Goal: Communication & Community: Answer question/provide support

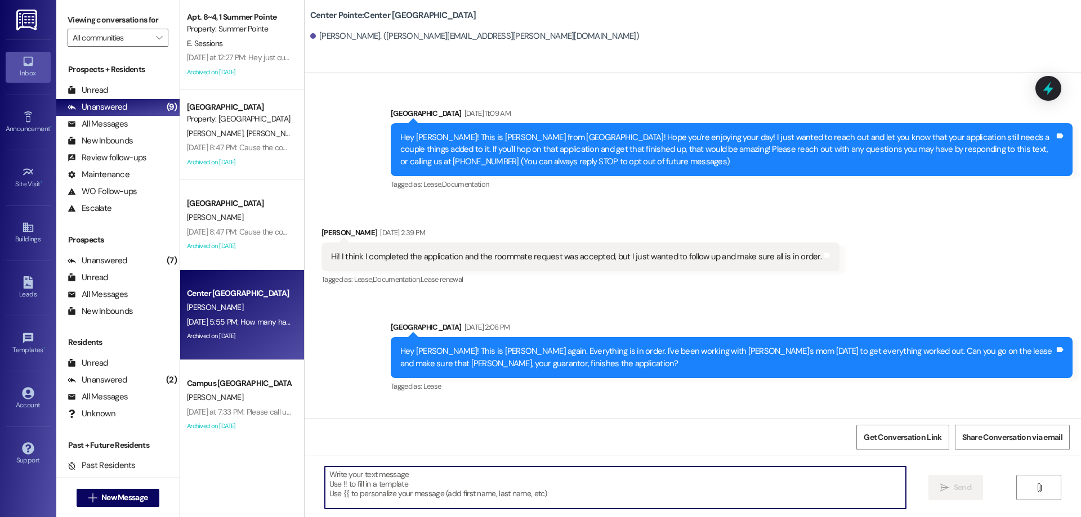
scroll to position [1791, 0]
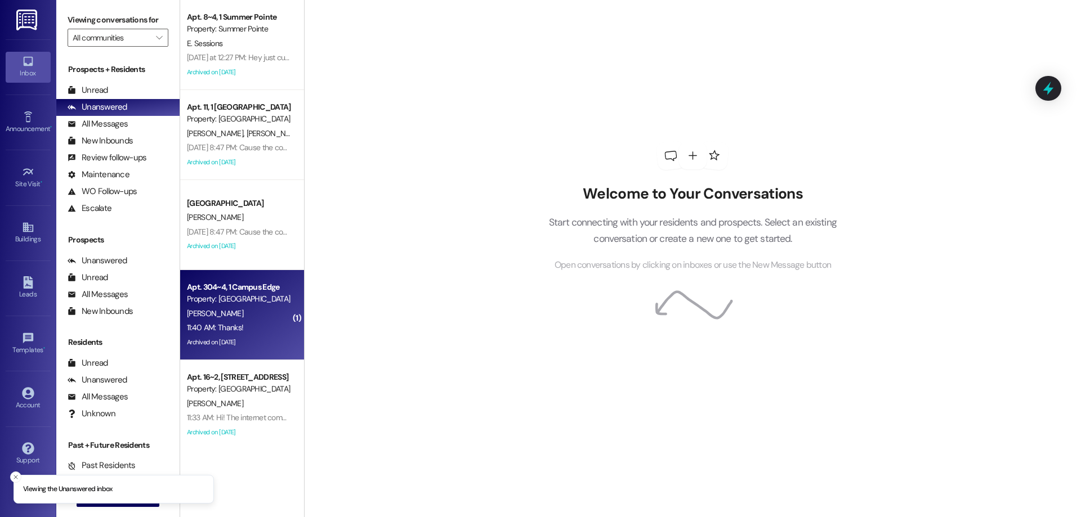
click at [231, 315] on div "L. Harvath" at bounding box center [239, 314] width 106 height 14
click at [1047, 83] on icon at bounding box center [1048, 88] width 19 height 19
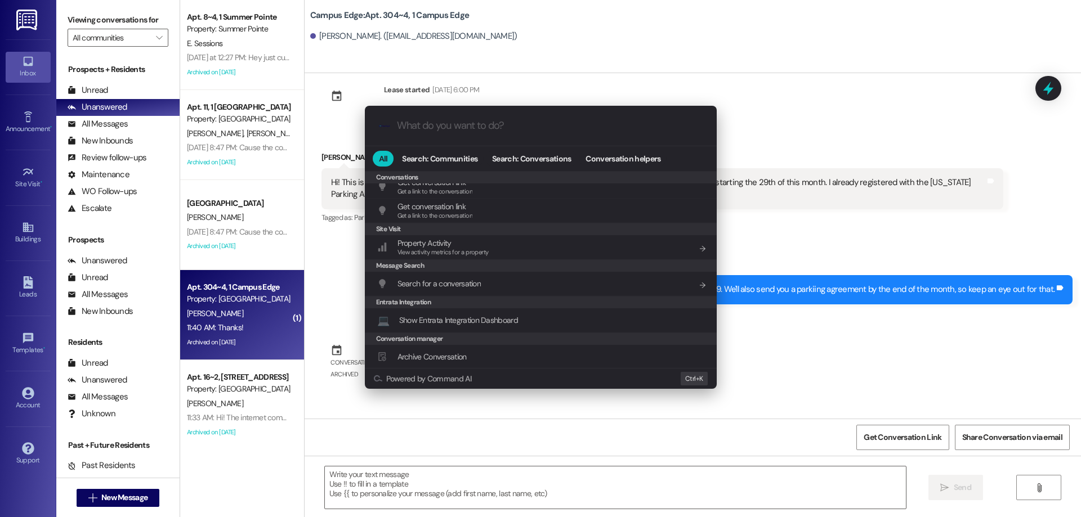
scroll to position [527, 0]
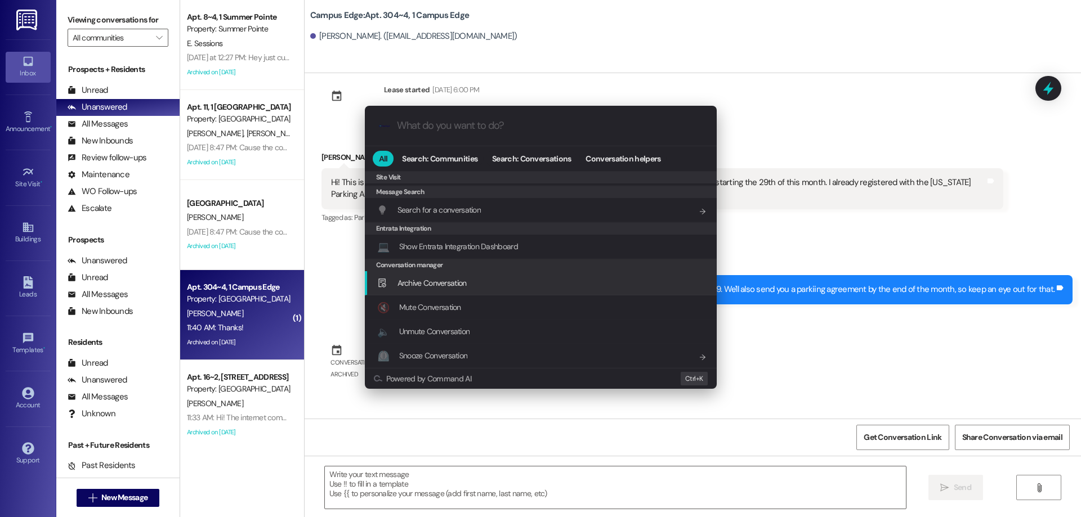
click at [463, 279] on span "Archive Conversation" at bounding box center [431, 283] width 69 height 10
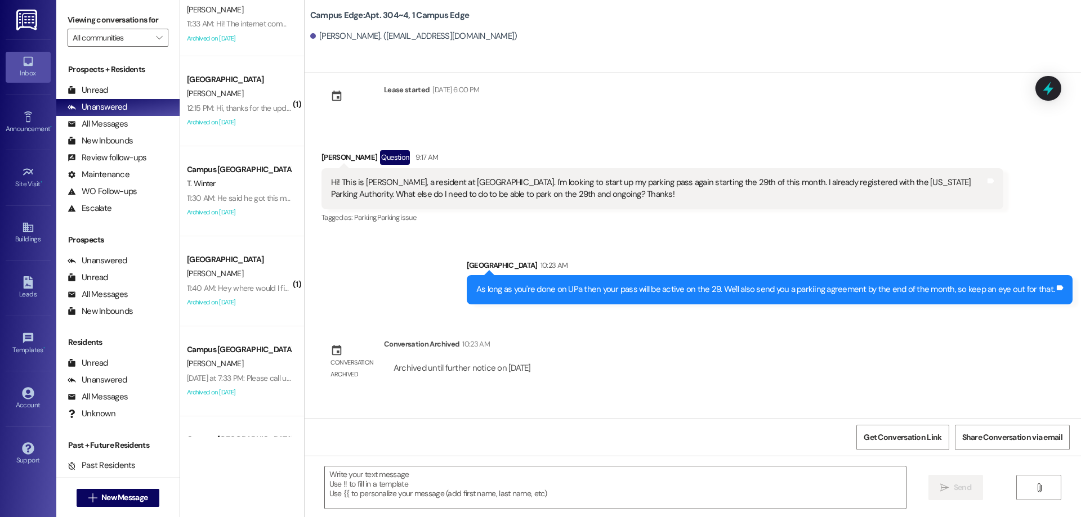
scroll to position [281, 0]
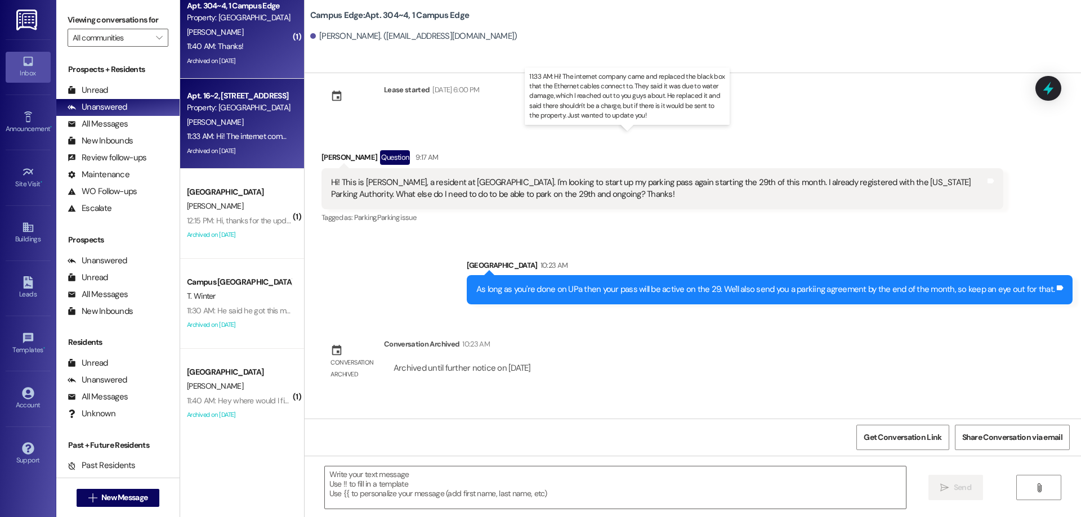
click at [262, 133] on div "11:33 AM: Hi! The internet company came and replaced the black box that the Eth…" at bounding box center [695, 136] width 1016 height 10
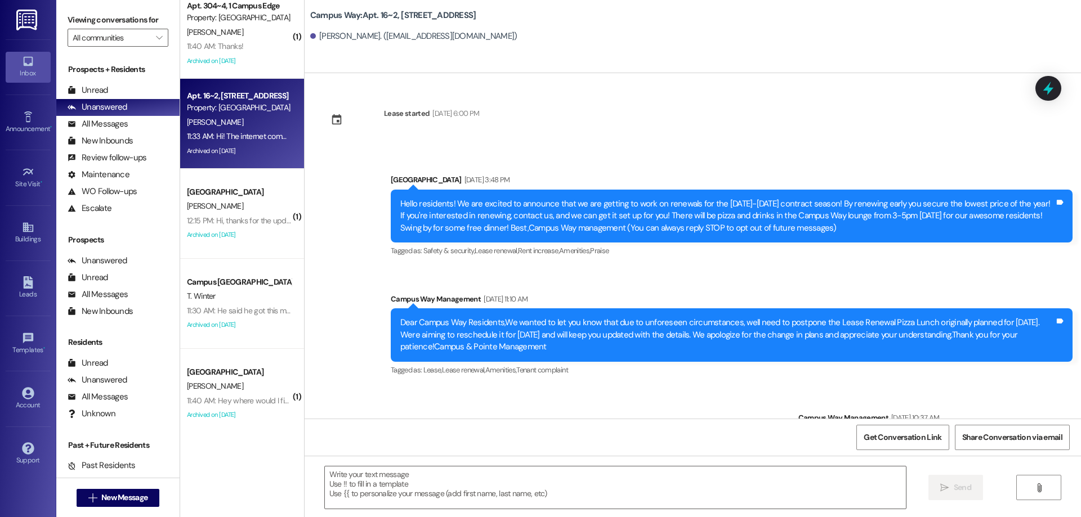
scroll to position [6854, 0]
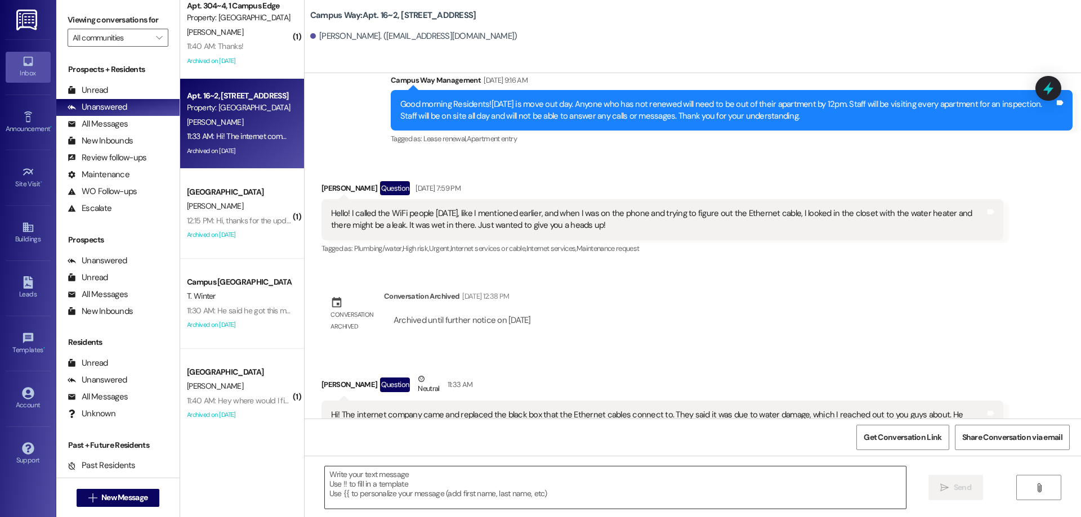
click at [590, 498] on textarea at bounding box center [615, 488] width 581 height 42
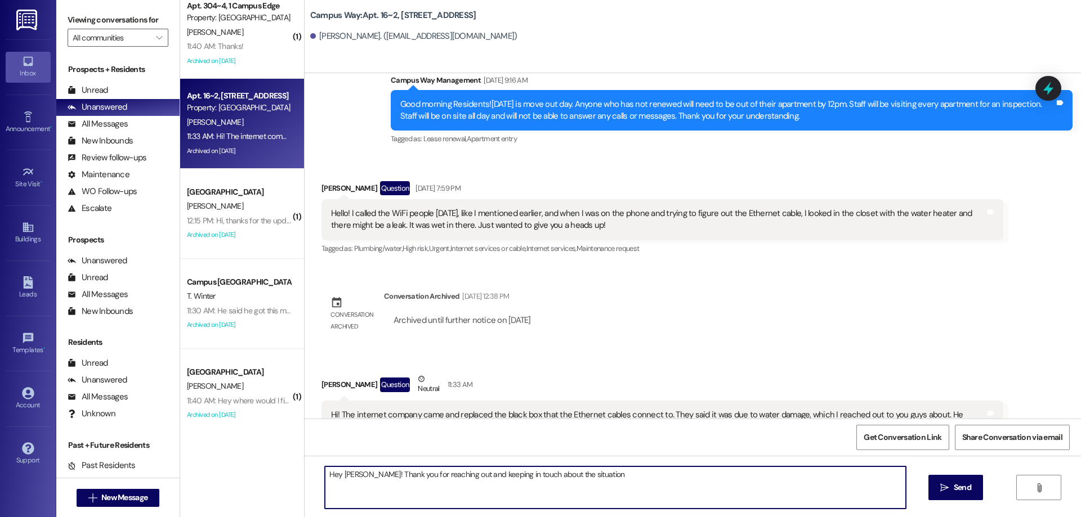
type textarea "Hey Tatum! Thank you for reaching out and keeping in touch about the situation."
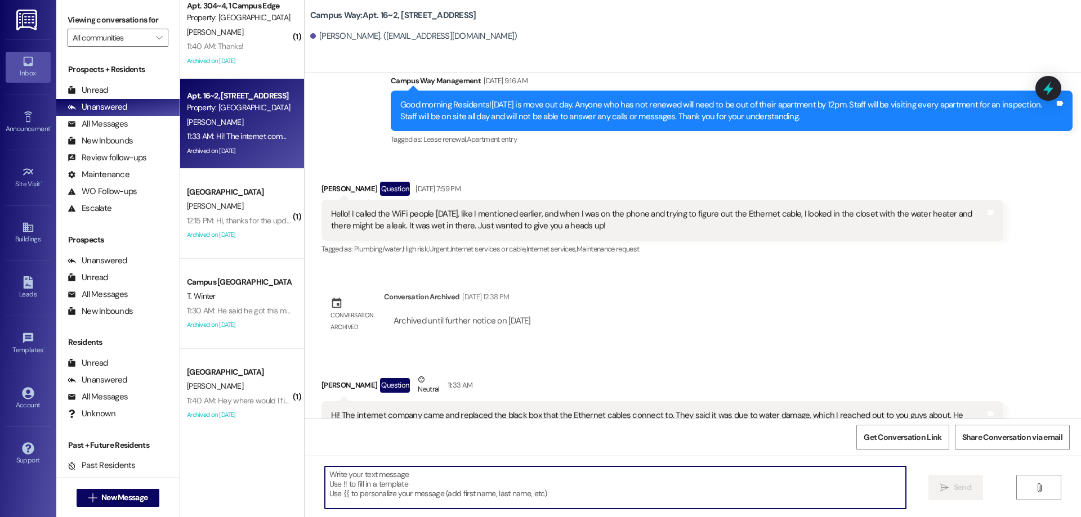
scroll to position [6933, 0]
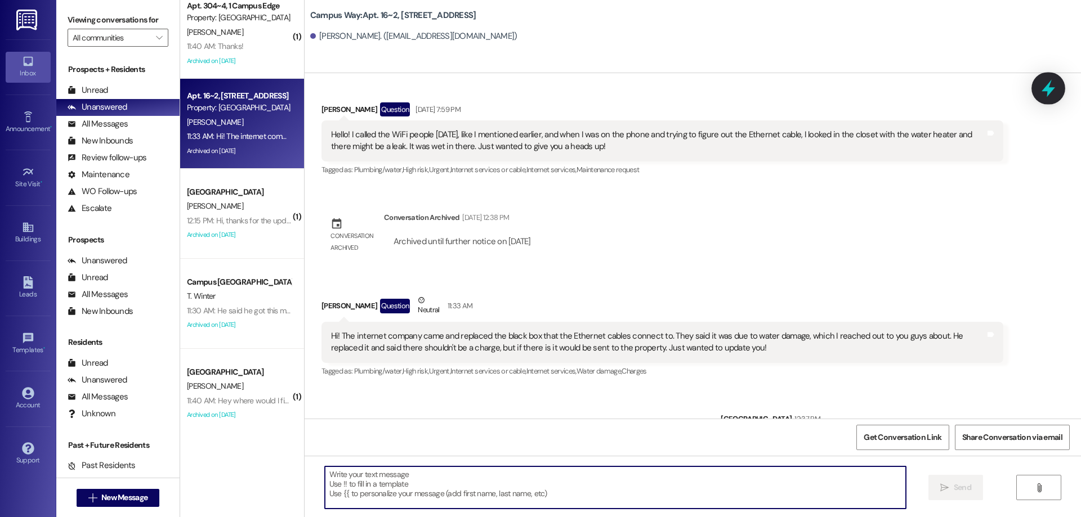
click at [1045, 88] on icon at bounding box center [1048, 88] width 14 height 17
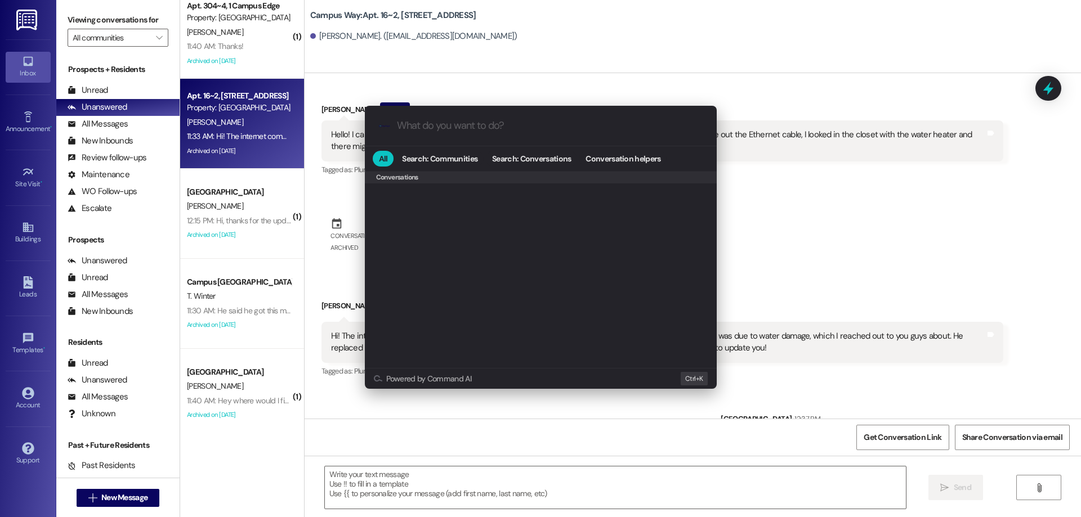
scroll to position [491, 0]
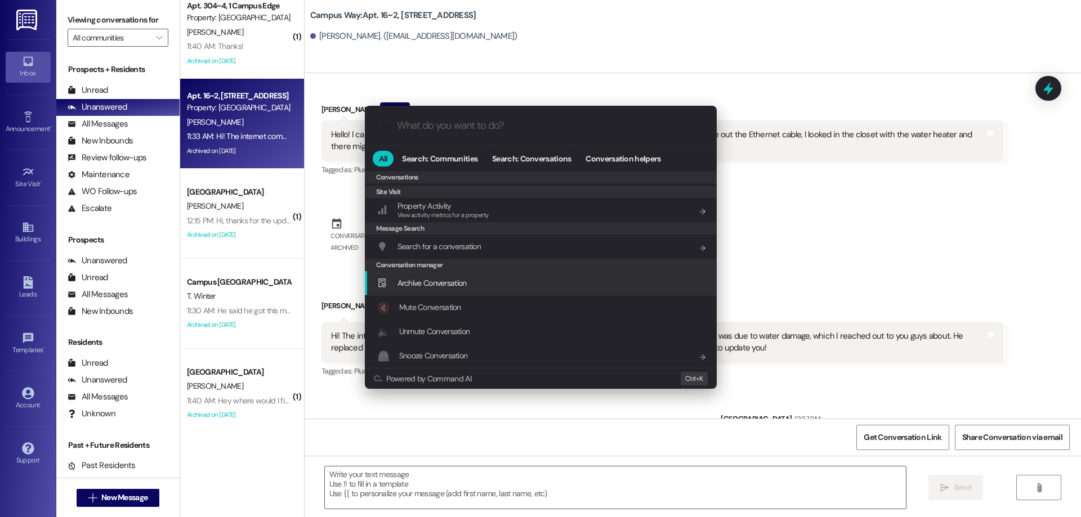
click at [458, 278] on span "Archive Conversation" at bounding box center [431, 283] width 69 height 10
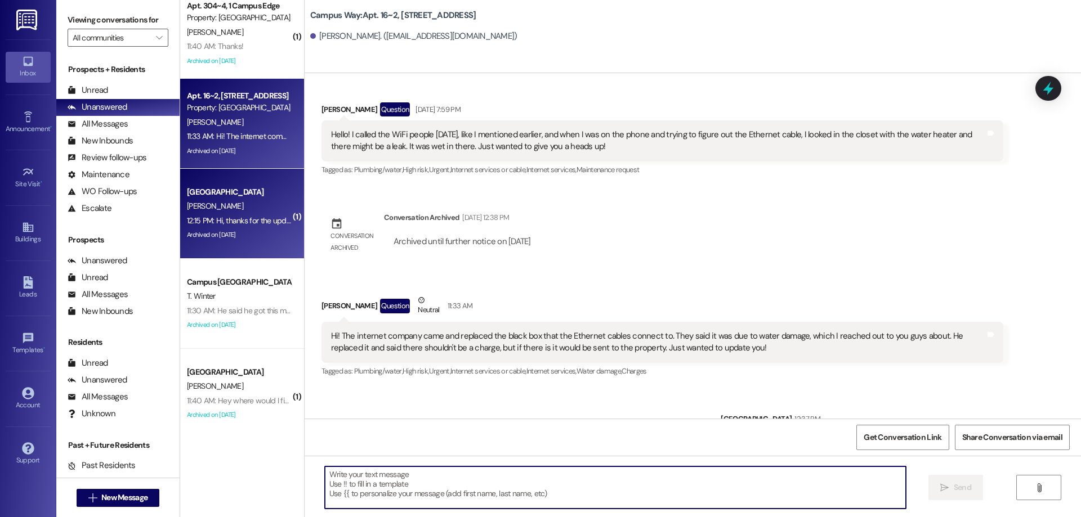
click at [260, 216] on div "12:15 PM: Hi, thanks for the update. Could you check with apartment I'm assigne…" at bounding box center [476, 221] width 579 height 10
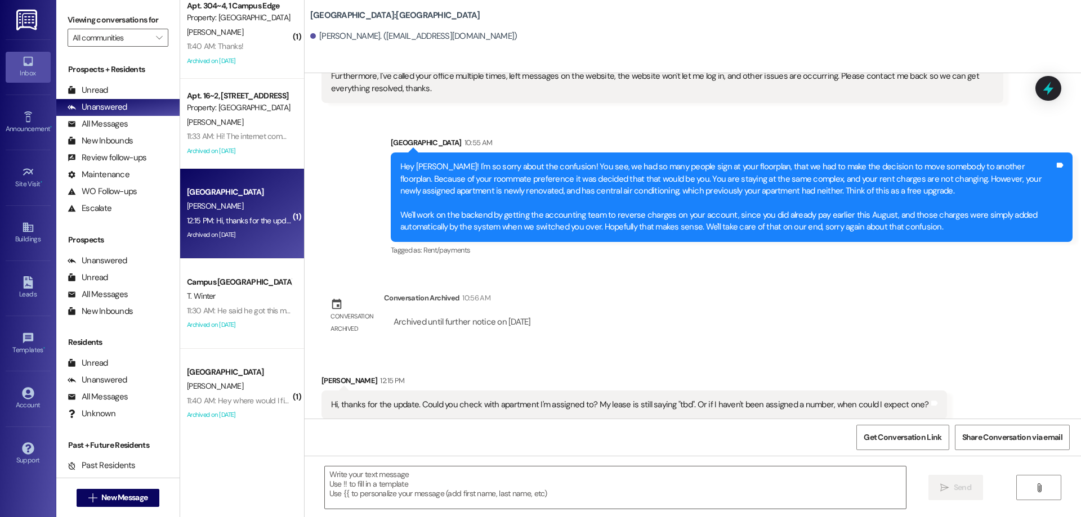
scroll to position [851, 0]
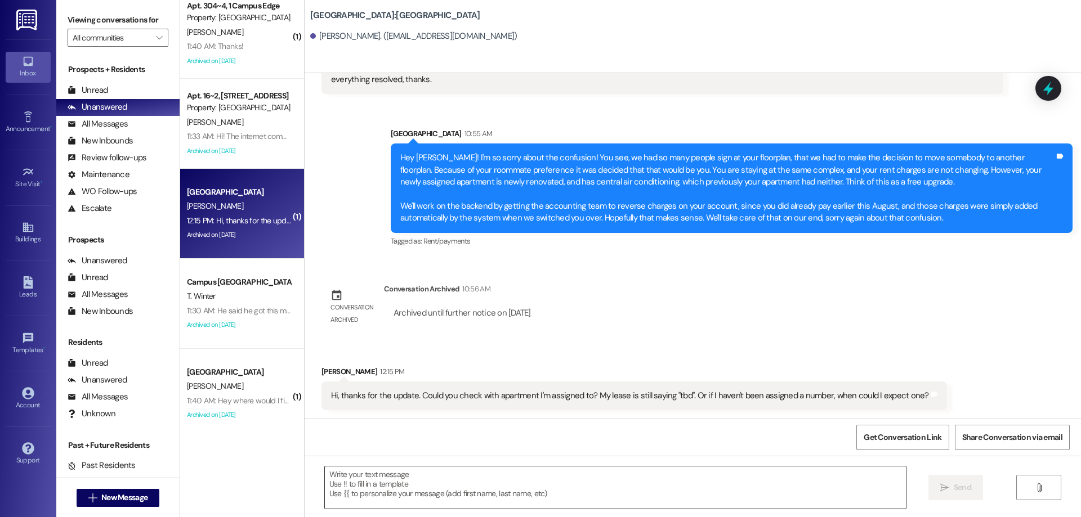
click at [632, 502] on textarea at bounding box center [615, 488] width 581 height 42
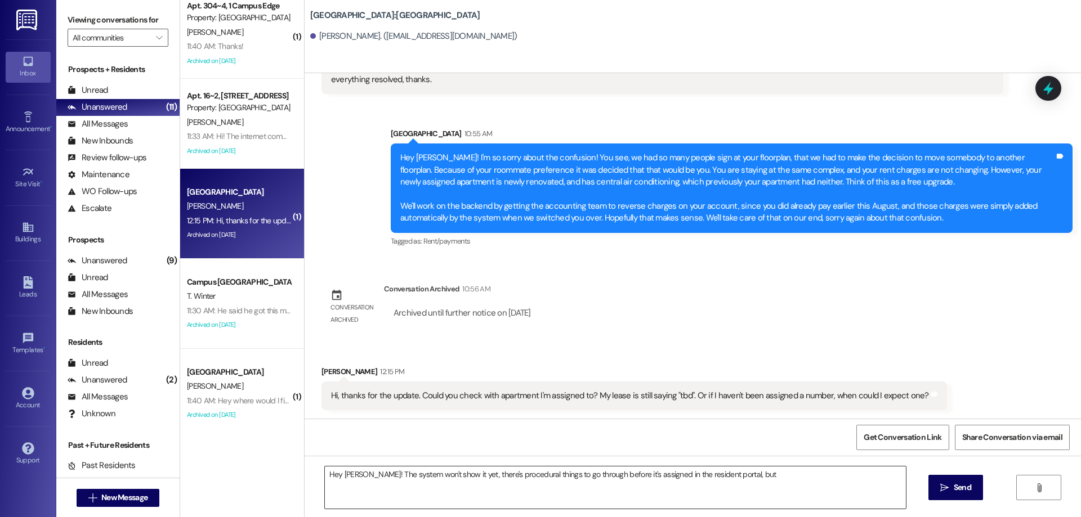
click at [786, 485] on textarea "Hey Blake! The system won't show it yet, there's procedural things to go throug…" at bounding box center [615, 488] width 581 height 42
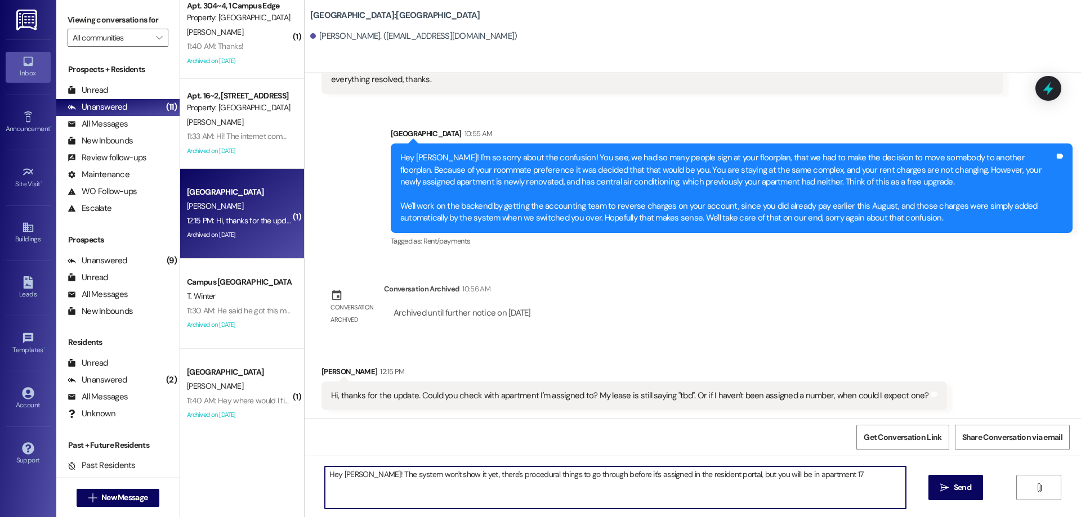
type textarea "Hey Blake! The system won't show it yet, there's procedural things to go throug…"
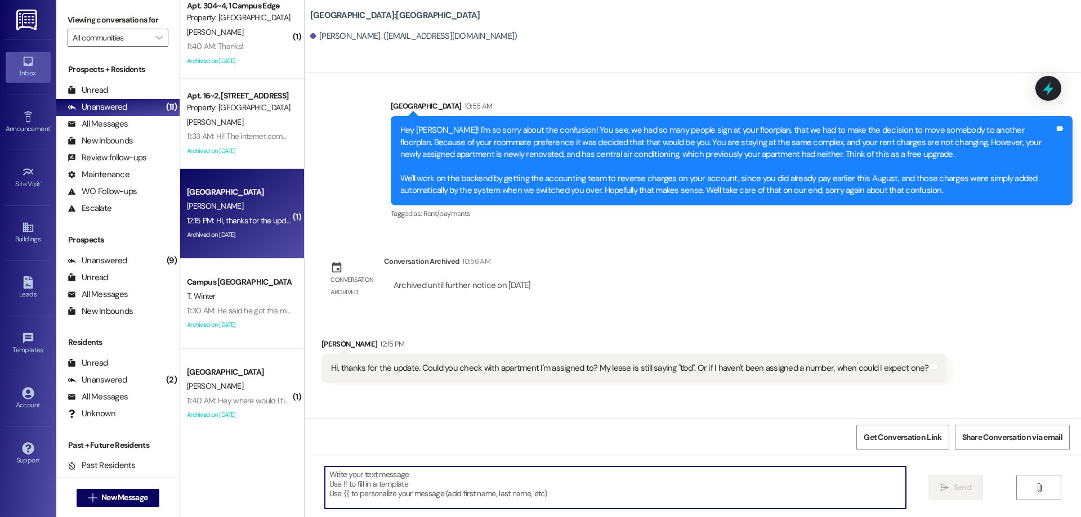
scroll to position [930, 0]
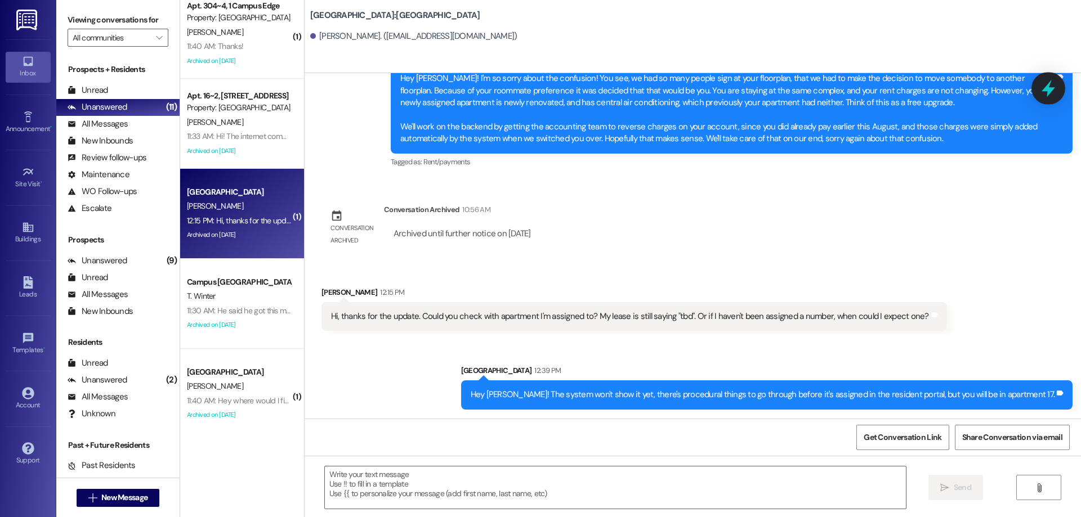
click at [1041, 82] on icon at bounding box center [1048, 88] width 19 height 19
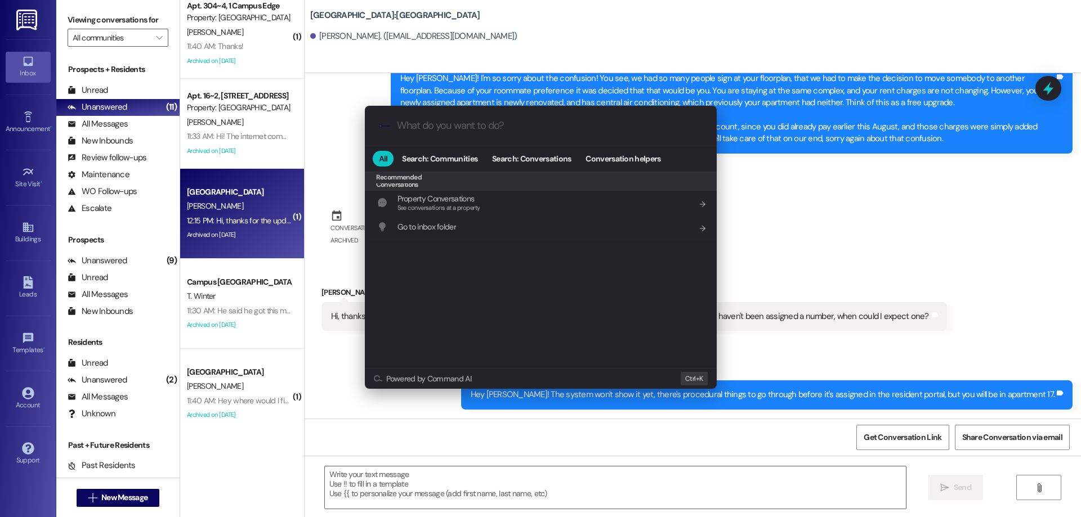
scroll to position [491, 0]
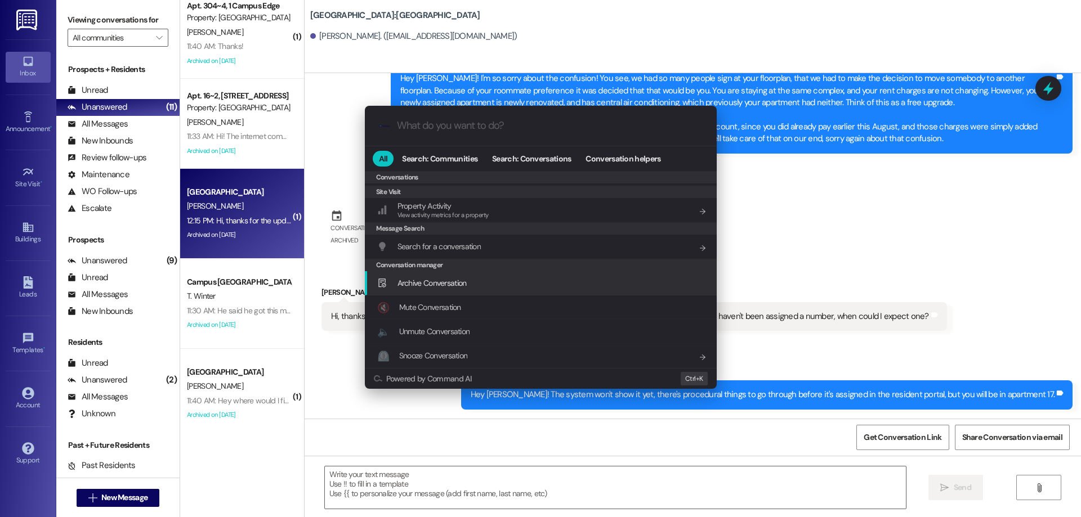
click at [419, 283] on span "Archive Conversation" at bounding box center [431, 283] width 69 height 10
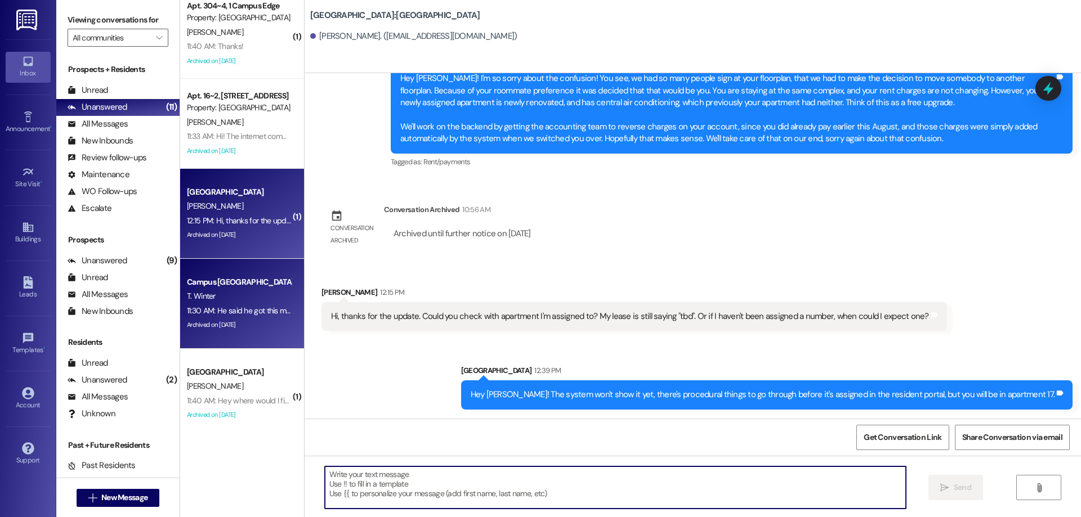
click at [275, 298] on div "T. Winter" at bounding box center [239, 296] width 106 height 14
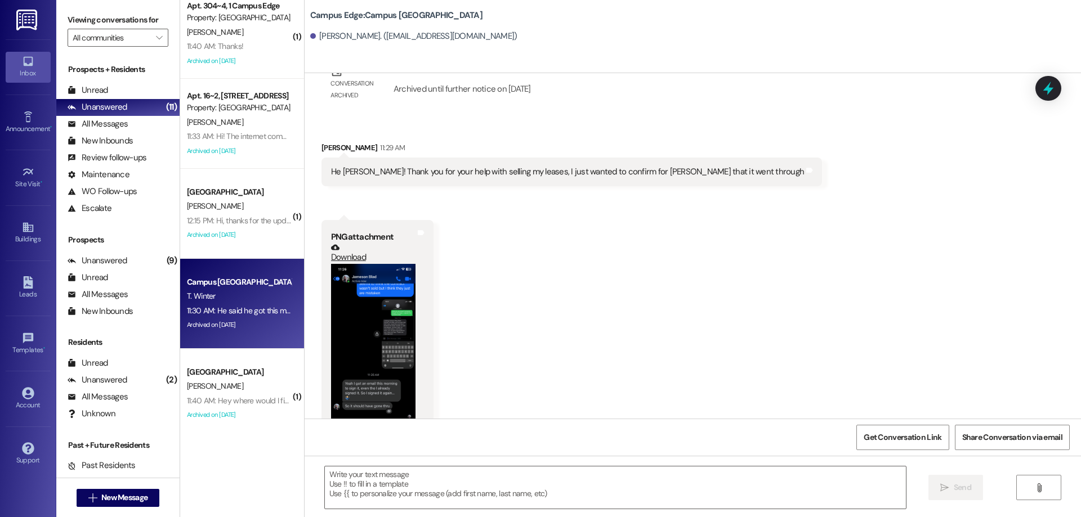
scroll to position [4337, 0]
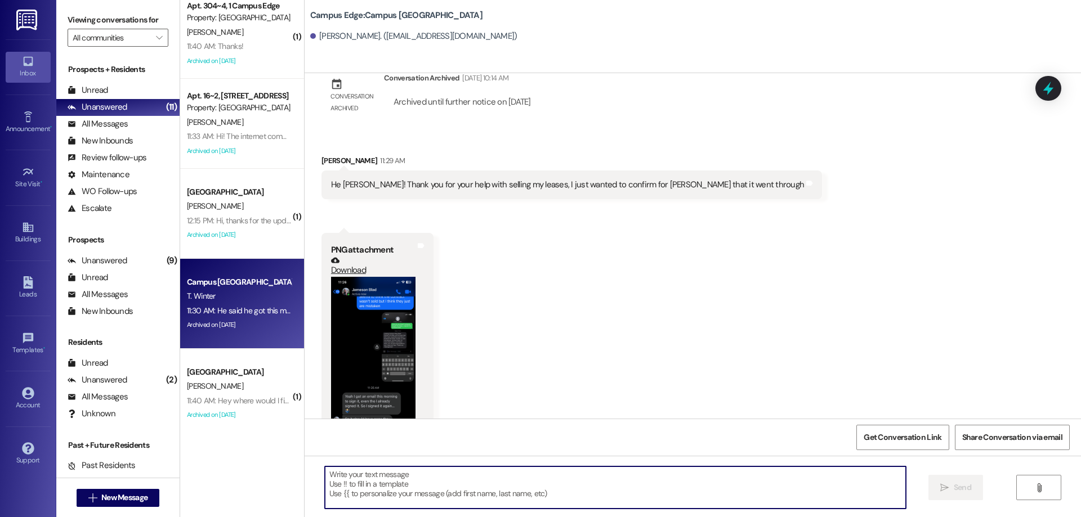
click at [468, 502] on textarea at bounding box center [615, 488] width 581 height 42
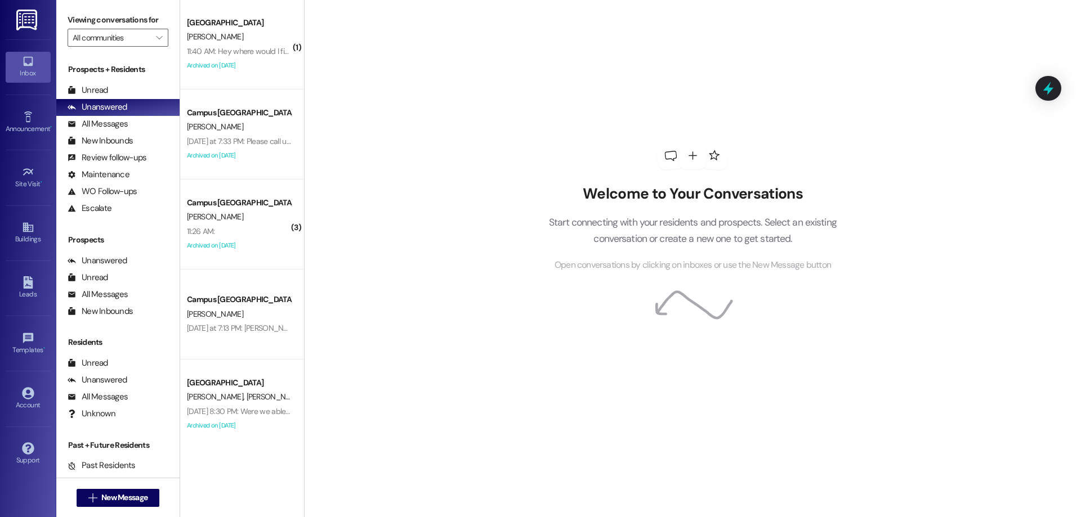
scroll to position [373, 0]
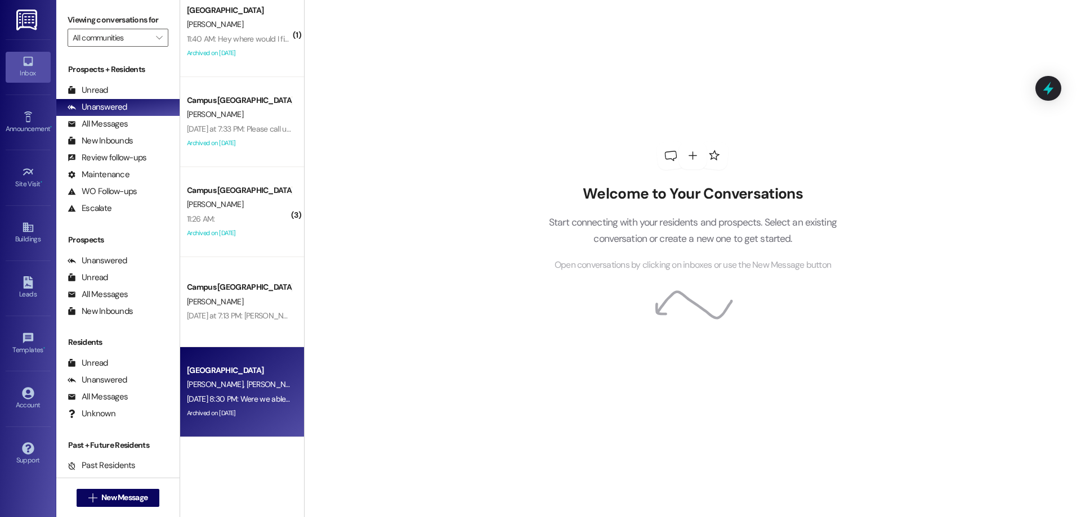
click at [279, 364] on div "[GEOGRAPHIC_DATA]" at bounding box center [239, 371] width 106 height 14
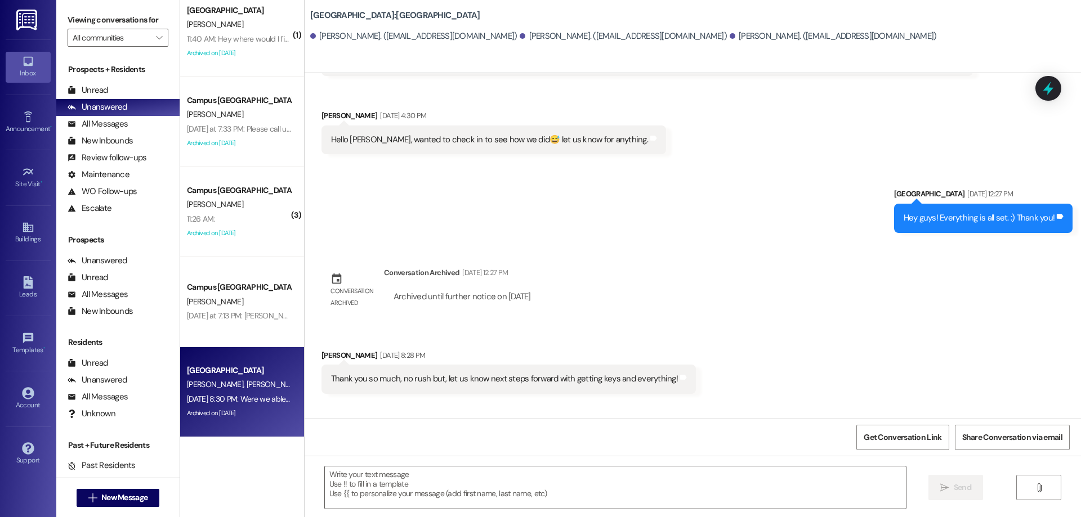
scroll to position [929, 0]
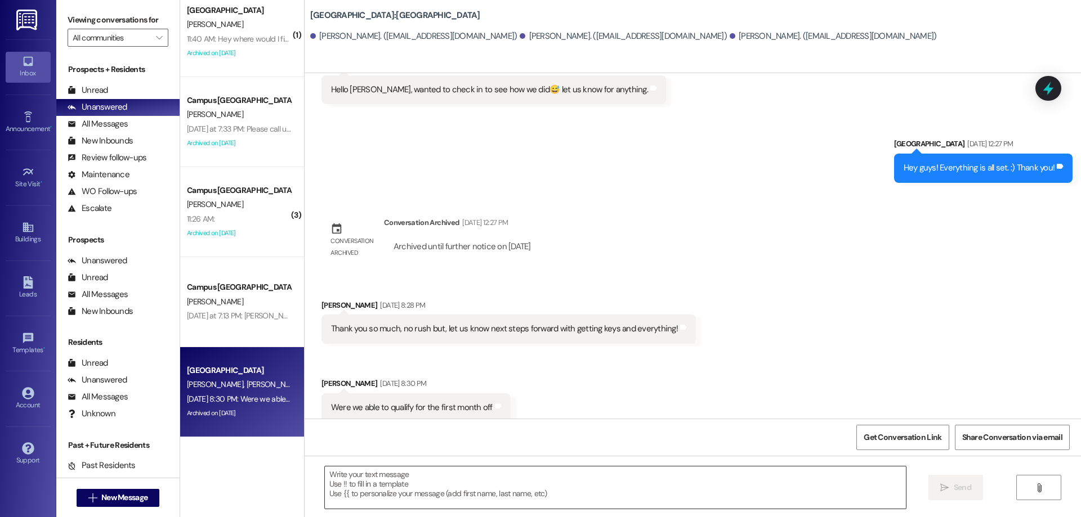
click at [507, 490] on textarea at bounding box center [615, 488] width 581 height 42
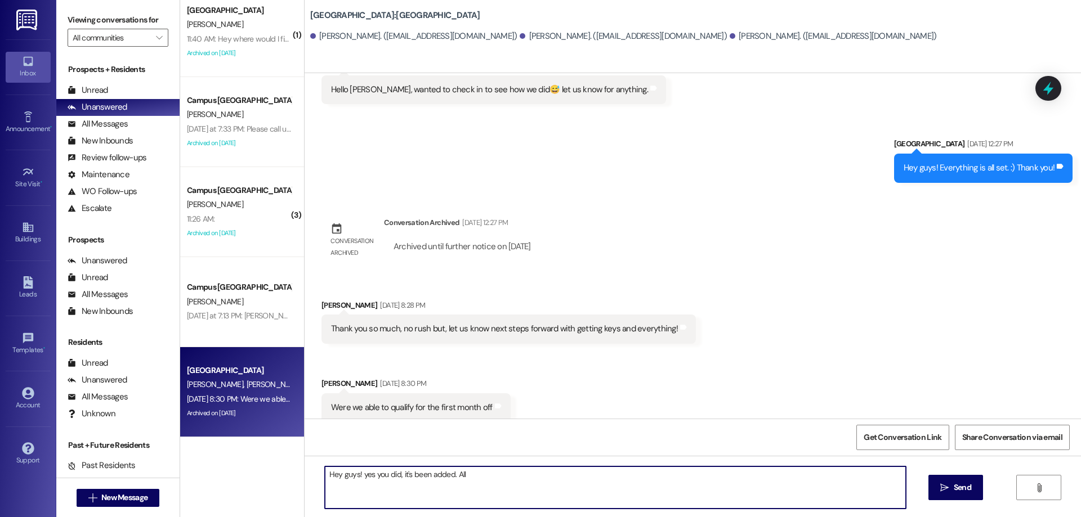
type textarea "Hey guys! yes you did, it's been added. All"
